Goal: Find specific page/section: Find specific page/section

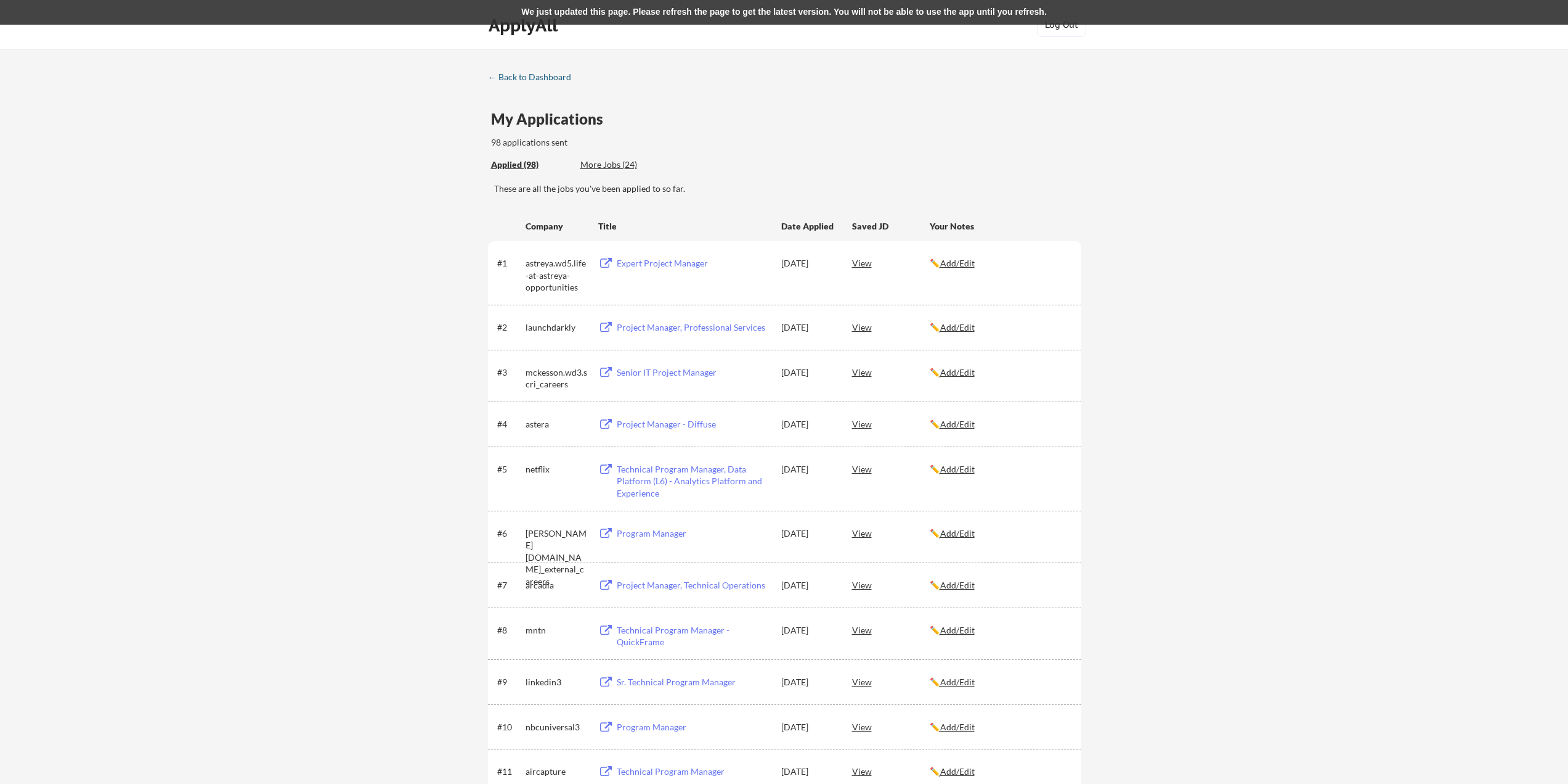
click at [505, 76] on div "← Back to Dashboard" at bounding box center [533, 77] width 92 height 9
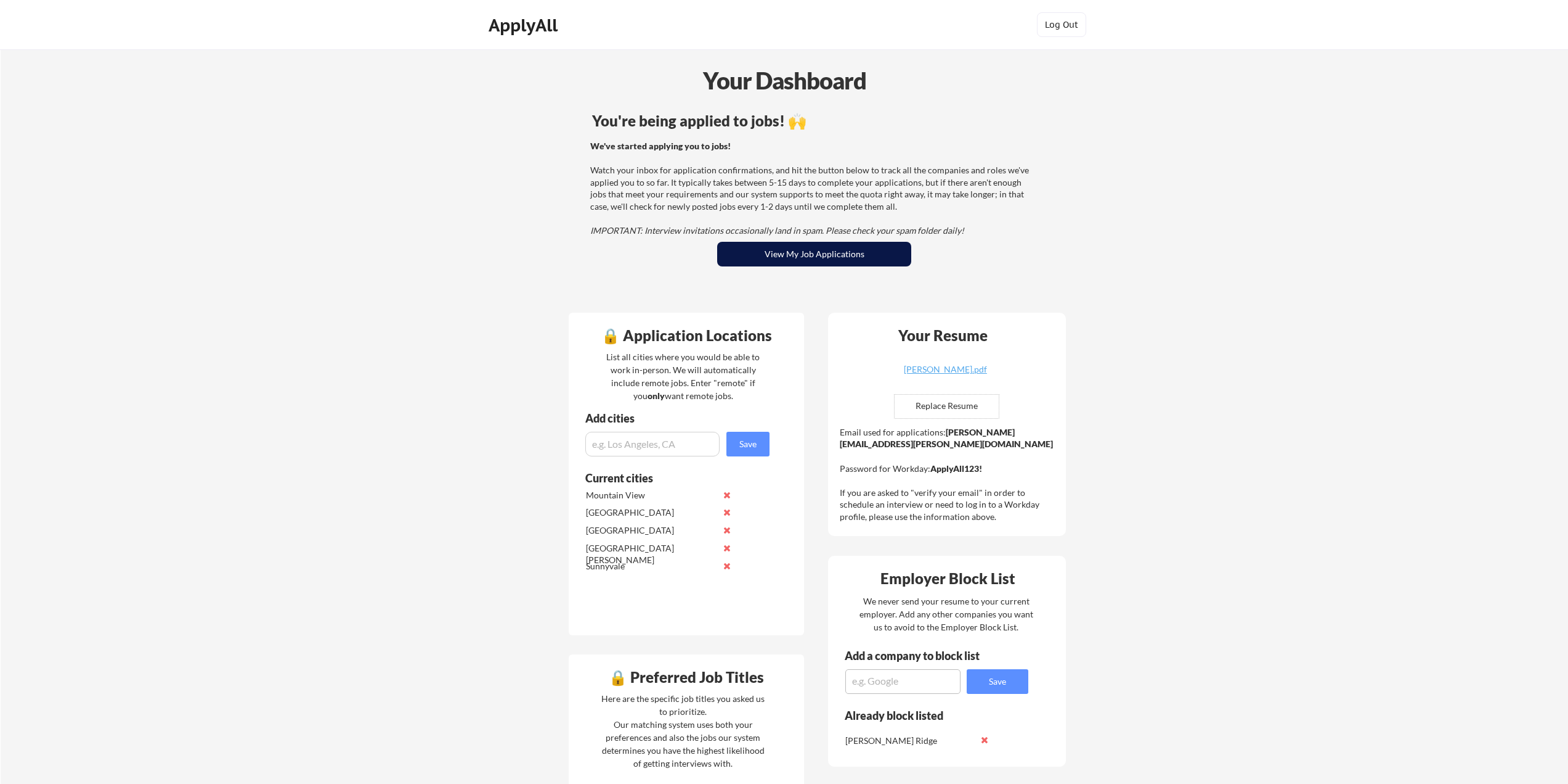
click at [788, 251] on button "View My Job Applications" at bounding box center [813, 254] width 194 height 25
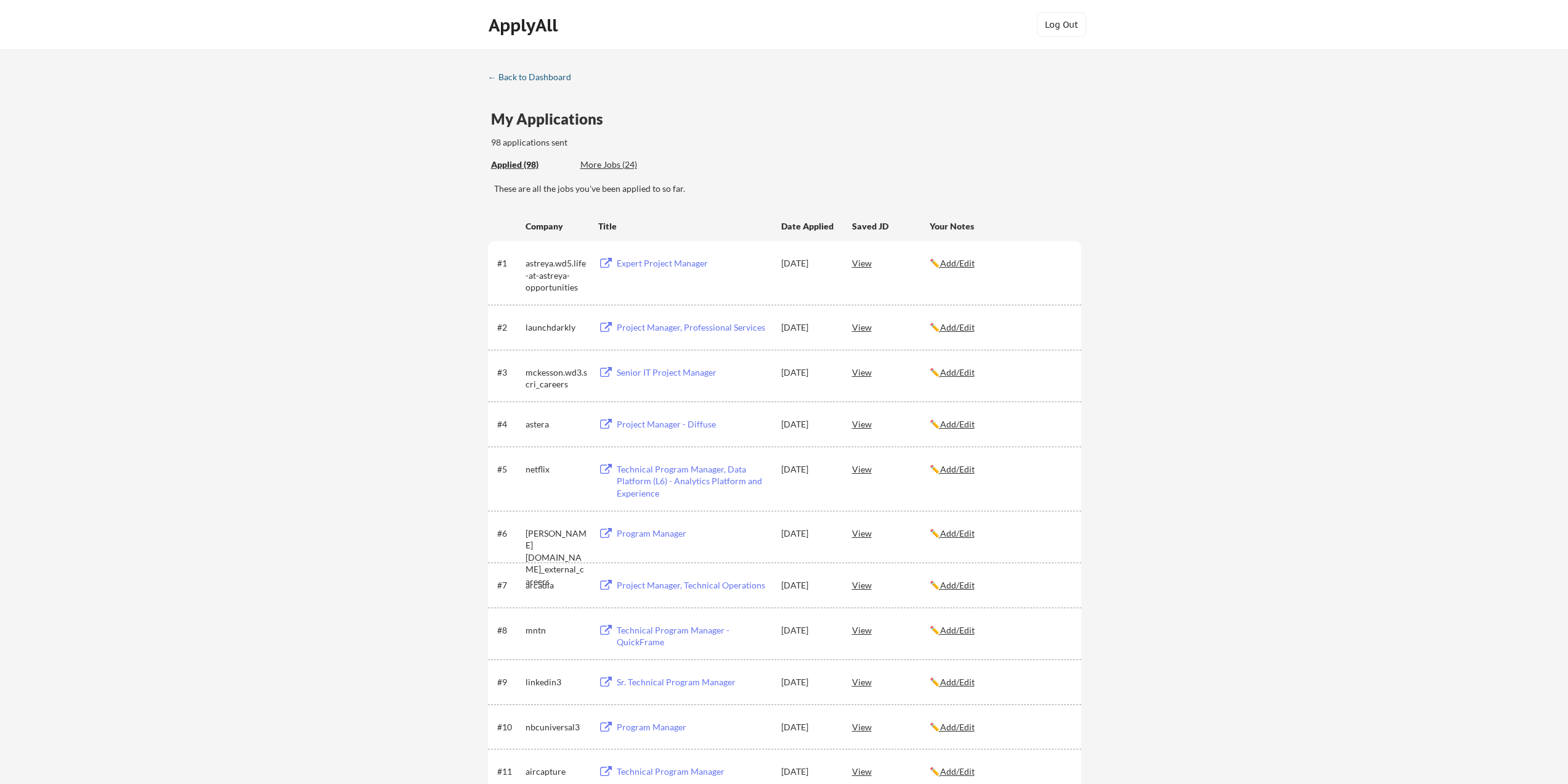
click at [519, 77] on div "← Back to Dashboard" at bounding box center [533, 77] width 92 height 9
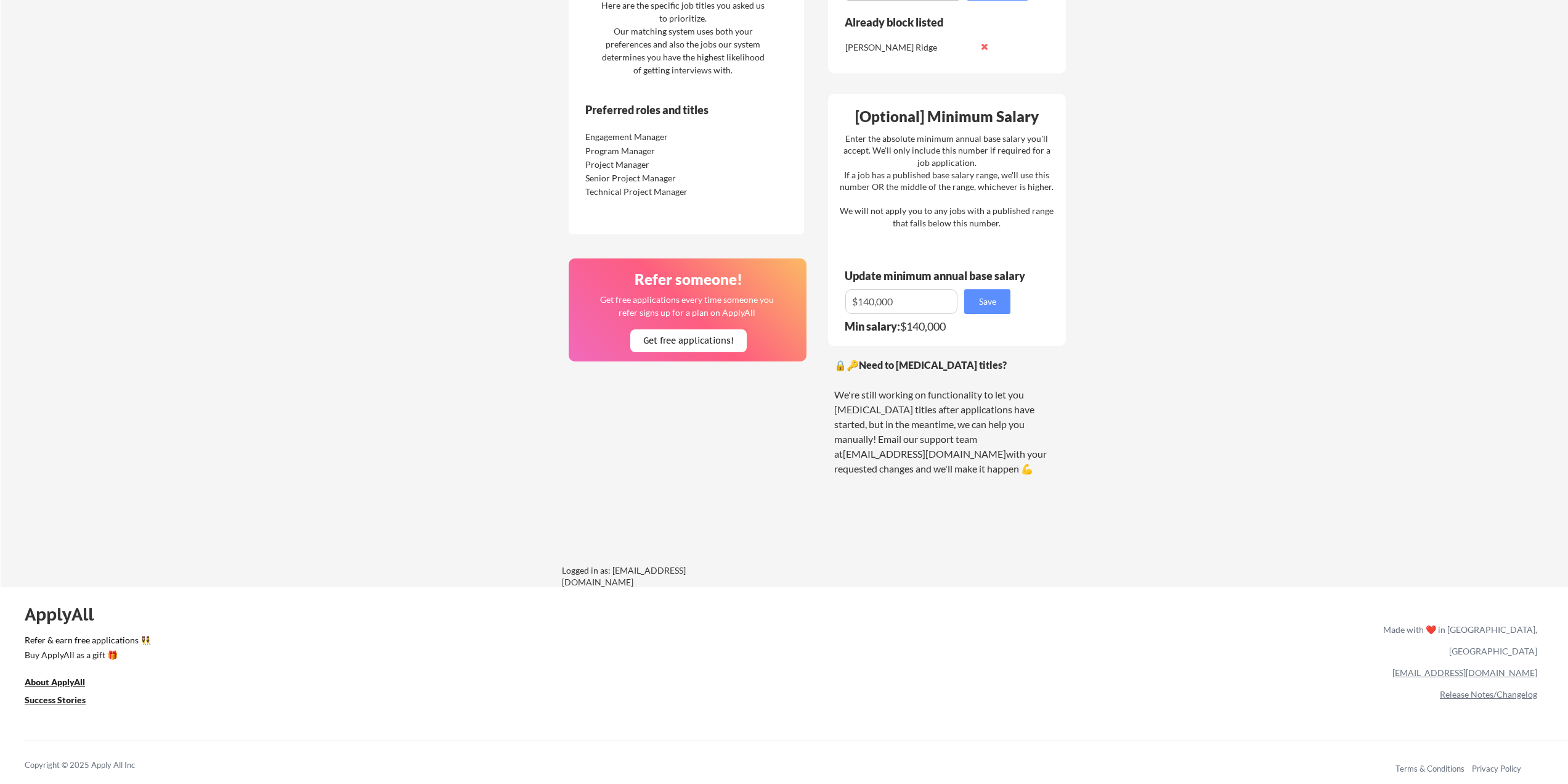
scroll to position [200, 0]
